Goal: Complete application form: Complete application form

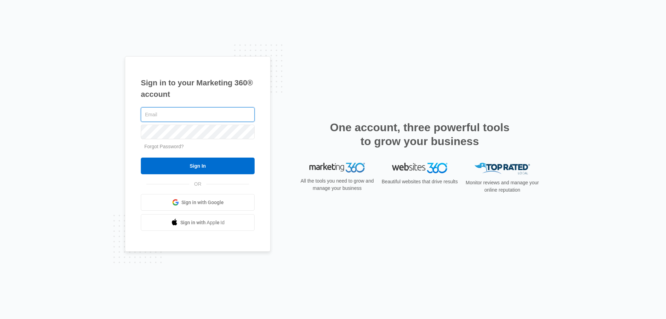
click at [184, 116] on input "text" at bounding box center [198, 114] width 114 height 15
click at [173, 143] on div "Forgot Password?" at bounding box center [198, 146] width 114 height 7
click at [168, 118] on input "text" at bounding box center [198, 114] width 114 height 15
click at [191, 111] on input "text" at bounding box center [198, 114] width 114 height 15
paste input "ats.tekwissen@gmail.com"
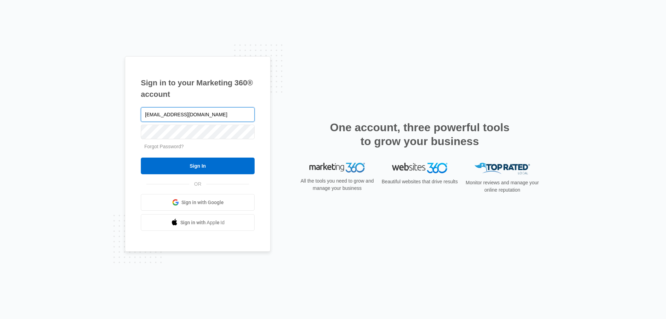
type input "ats.tekwissen@gmail.com"
click at [206, 167] on input "Sign In" at bounding box center [198, 165] width 114 height 17
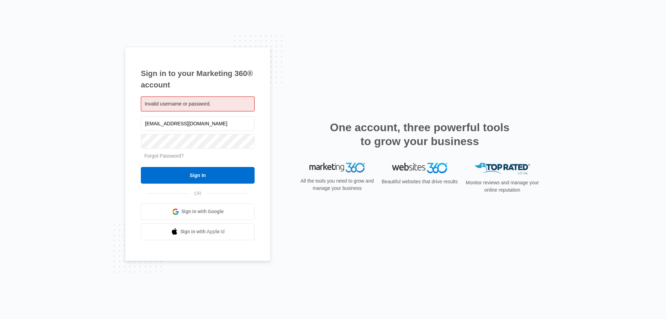
click at [207, 215] on span "Sign in with Google" at bounding box center [202, 211] width 42 height 7
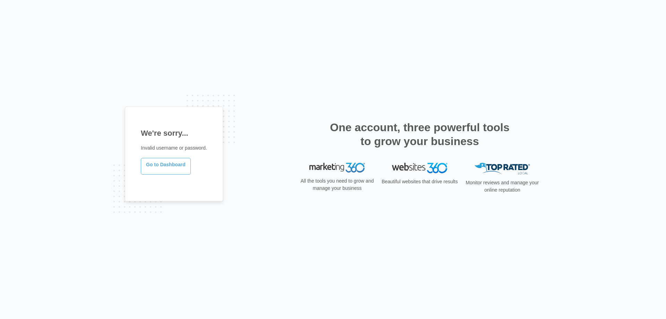
click at [167, 165] on link "Go to Dashboard" at bounding box center [166, 166] width 50 height 17
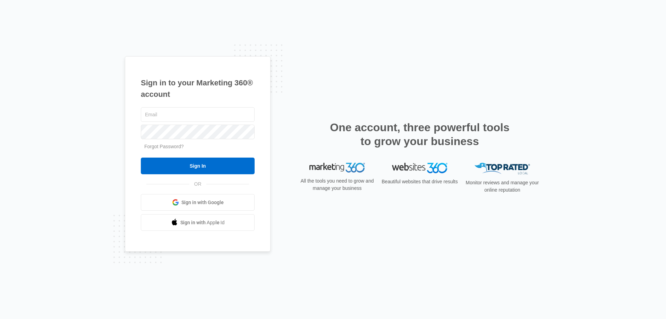
click at [196, 205] on span "Sign in with Google" at bounding box center [202, 202] width 42 height 7
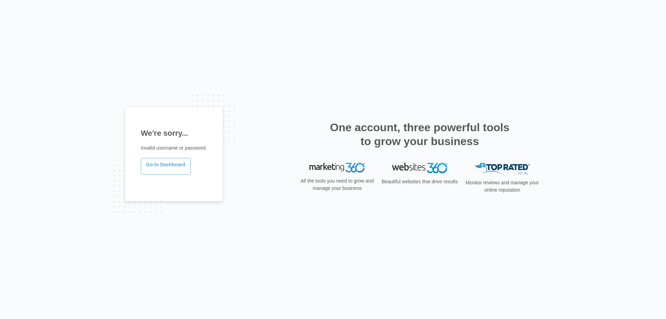
click at [171, 163] on link "Go to Dashboard" at bounding box center [166, 166] width 50 height 17
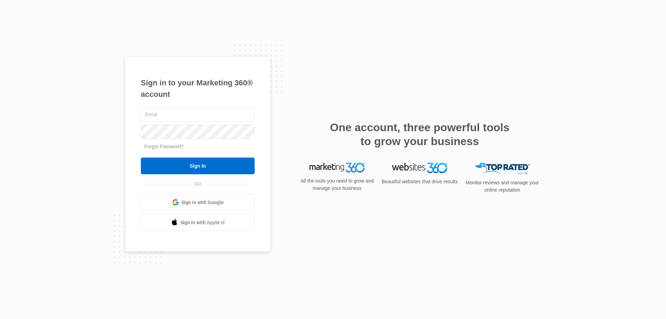
click at [386, 128] on h2 "One account, three powerful tools to grow your business" at bounding box center [420, 134] width 184 height 28
drag, startPoint x: 324, startPoint y: 120, endPoint x: 540, endPoint y: 141, distance: 216.7
click at [540, 141] on div "Sign in to your Marketing 360® account Forgot Password? Sign In OR" at bounding box center [333, 159] width 416 height 207
drag, startPoint x: 470, startPoint y: 168, endPoint x: 510, endPoint y: 173, distance: 40.2
click at [510, 173] on div "Monitor reviews and manage your online reputation" at bounding box center [502, 181] width 78 height 36
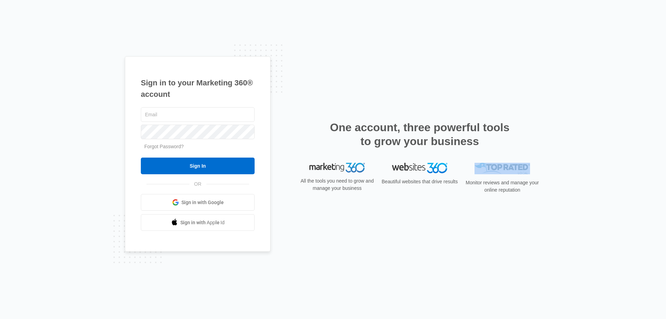
click at [509, 170] on img at bounding box center [501, 168] width 55 height 11
click at [495, 170] on img at bounding box center [501, 168] width 55 height 11
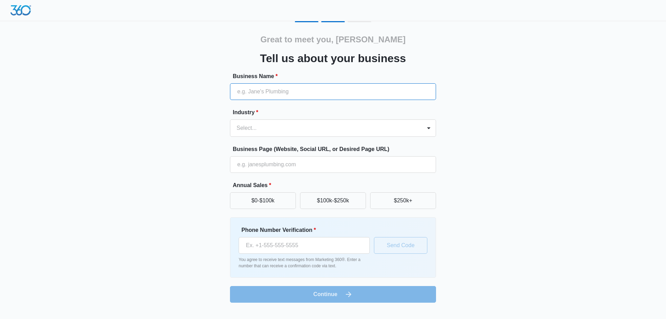
click at [306, 84] on input "Business Name *" at bounding box center [333, 91] width 206 height 17
click at [305, 124] on div at bounding box center [324, 128] width 176 height 10
click at [300, 90] on input "Business Name *" at bounding box center [333, 91] width 206 height 17
click at [282, 128] on div at bounding box center [324, 128] width 176 height 10
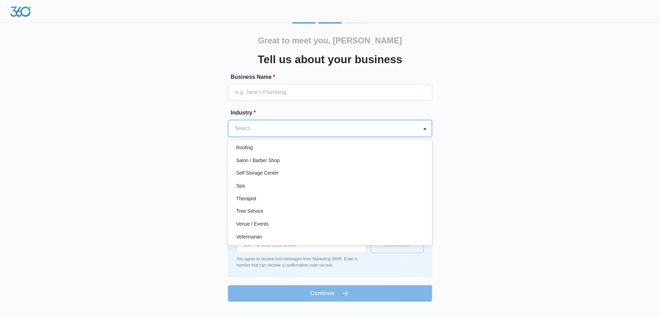
scroll to position [536, 0]
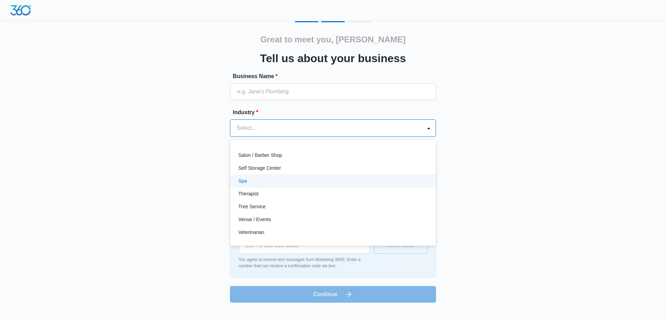
click at [505, 187] on div "Great to meet you, Sudhir Tell us about your business Business Name * Industry …" at bounding box center [333, 161] width 416 height 281
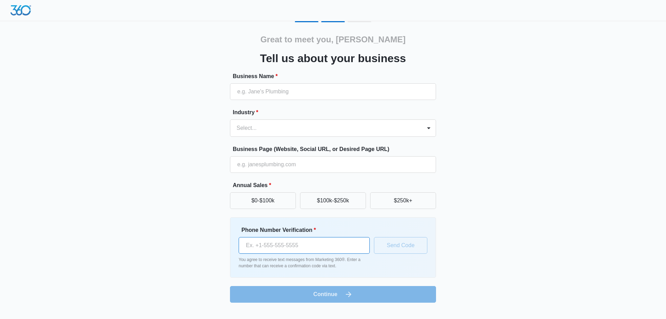
click at [328, 243] on input "Phone Number Verification *" at bounding box center [304, 245] width 131 height 17
click at [355, 192] on div "Annual Sales * $0-$100k $100k-$250k $250k+" at bounding box center [333, 195] width 206 height 28
click at [352, 197] on button "$100k-$250k" at bounding box center [333, 200] width 66 height 17
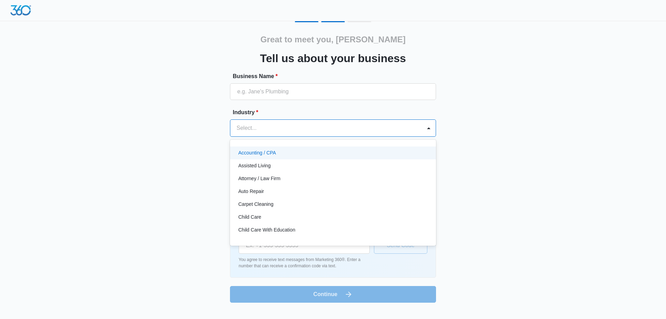
click at [347, 130] on div at bounding box center [324, 128] width 176 height 10
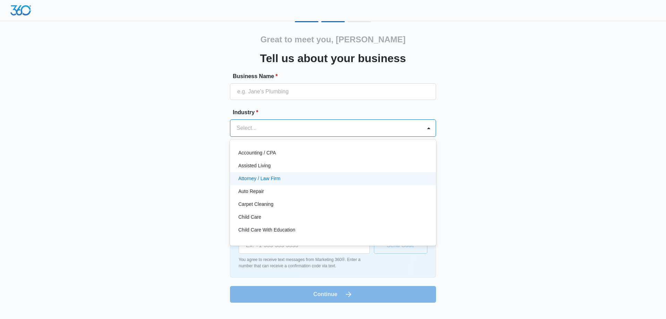
click at [283, 176] on div "Attorney / Law Firm" at bounding box center [332, 178] width 188 height 7
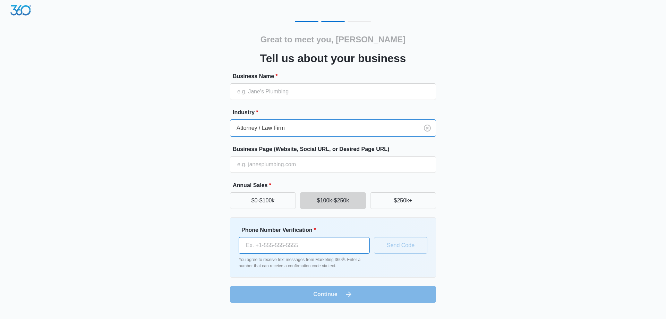
click at [343, 248] on input "Phone Number Verification *" at bounding box center [304, 245] width 131 height 17
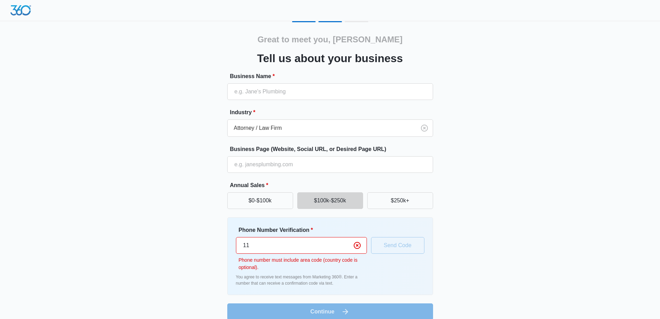
type input "1"
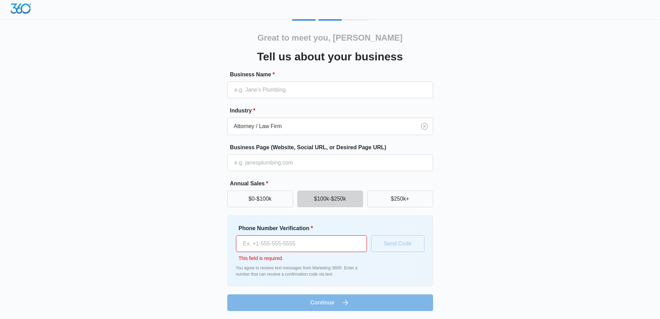
scroll to position [2, 0]
click at [388, 193] on button "$250k+" at bounding box center [400, 198] width 66 height 17
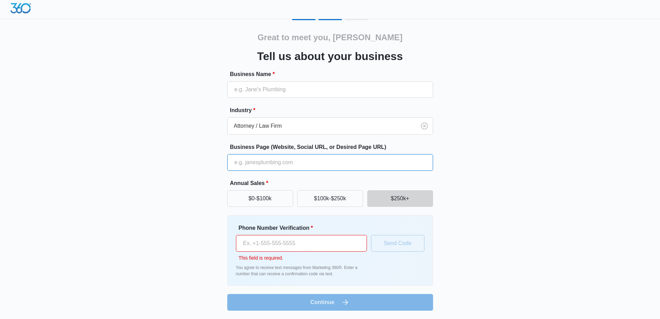
click at [330, 154] on input "Business Page (Website, Social URL, or Desired Page URL)" at bounding box center [330, 162] width 206 height 17
